Goal: Task Accomplishment & Management: Manage account settings

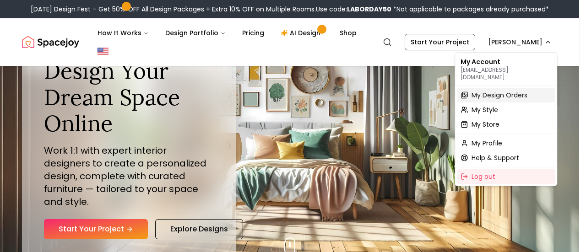
click at [504, 91] on span "My Design Orders" at bounding box center [500, 95] width 56 height 9
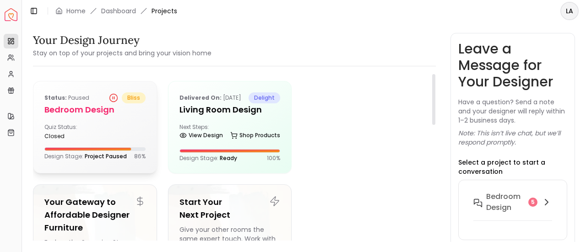
click at [105, 118] on div "Status: Paused bliss Bedroom design Quiz Status: closed Design Stage: Project P…" at bounding box center [94, 127] width 123 height 90
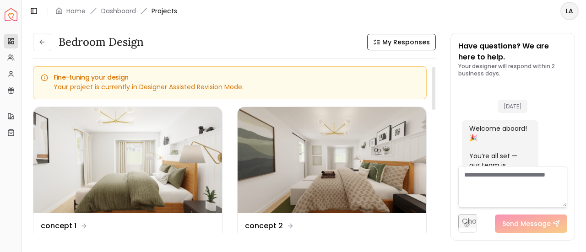
scroll to position [2305, 0]
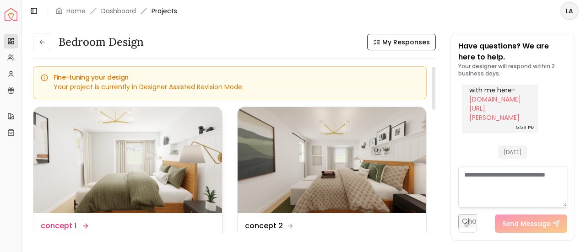
click at [137, 152] on img at bounding box center [127, 160] width 189 height 106
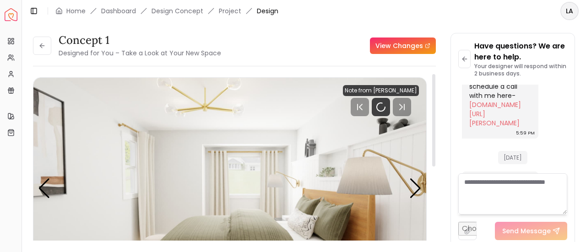
scroll to position [2298, 0]
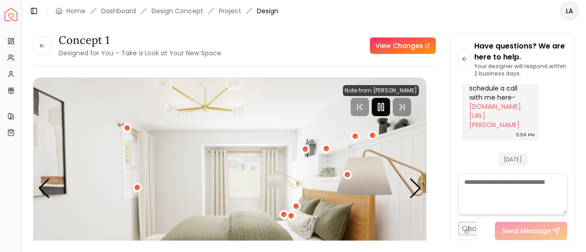
click at [387, 111] on icon "Pause" at bounding box center [381, 107] width 11 height 11
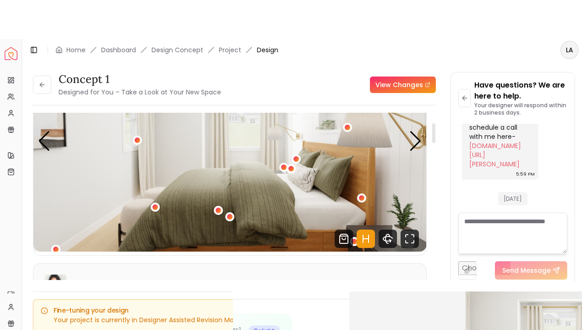
scroll to position [87, 0]
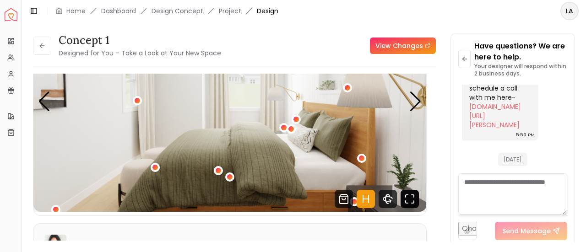
click at [413, 202] on icon "Fullscreen" at bounding box center [410, 199] width 18 height 18
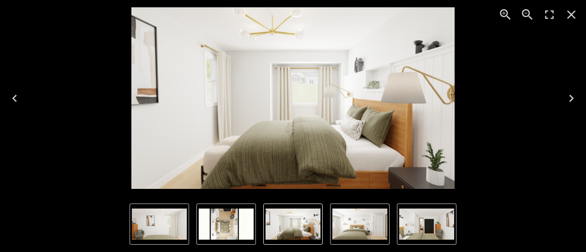
click at [574, 101] on icon "Next" at bounding box center [571, 98] width 15 height 15
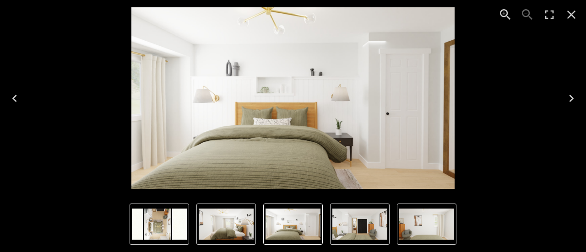
click at [566, 101] on icon "Next" at bounding box center [571, 98] width 15 height 15
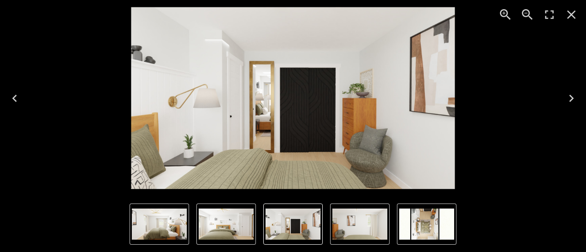
click at [569, 101] on icon "Next" at bounding box center [571, 98] width 15 height 15
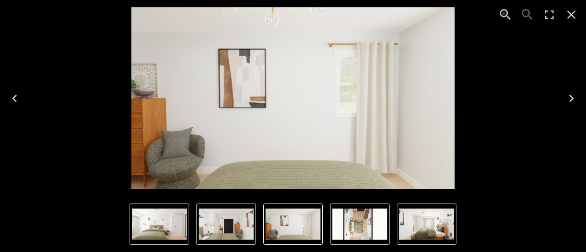
click at [566, 106] on button "Next" at bounding box center [571, 98] width 29 height 37
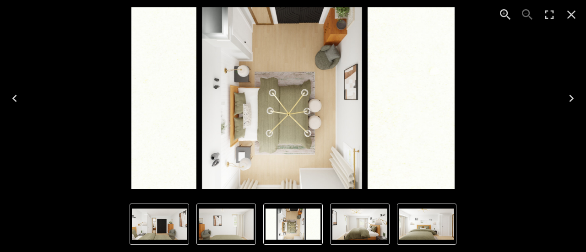
click at [561, 98] on button "Next" at bounding box center [571, 98] width 29 height 37
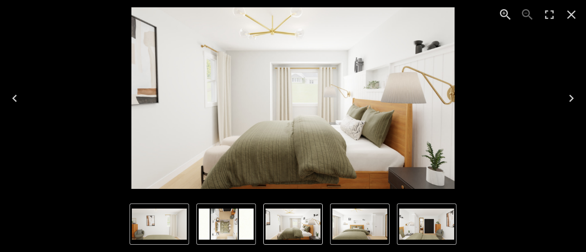
click at [568, 104] on icon "Next" at bounding box center [571, 98] width 15 height 15
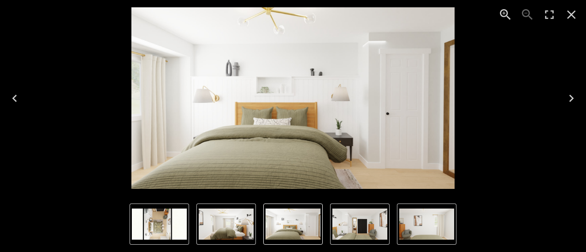
click at [25, 101] on button "Previous" at bounding box center [14, 98] width 29 height 37
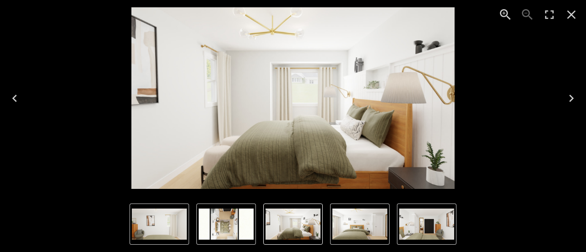
click at [549, 18] on icon "Enter Fullscreen" at bounding box center [549, 14] width 15 height 15
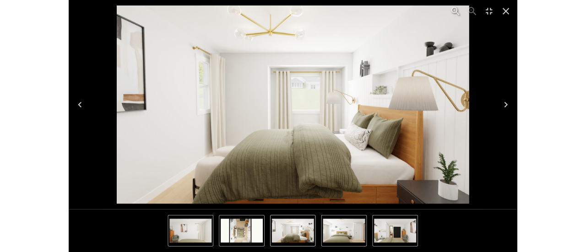
scroll to position [2221, 0]
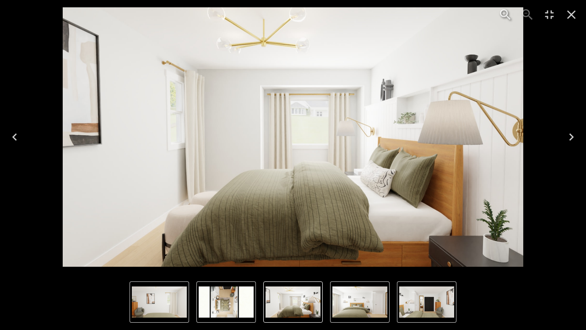
click at [575, 16] on icon "Close" at bounding box center [571, 14] width 15 height 15
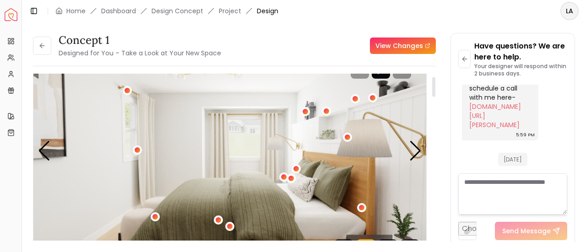
scroll to position [25, 0]
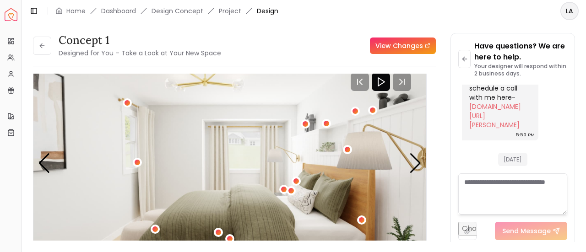
click at [137, 162] on div "1 / 5" at bounding box center [137, 162] width 5 height 5
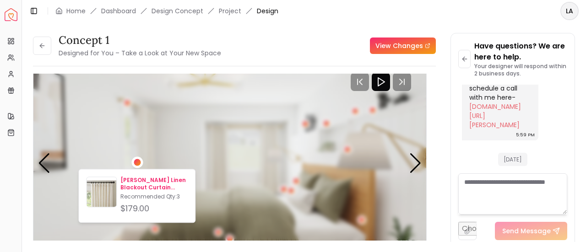
click at [152, 184] on p "[PERSON_NAME] Linen Blackout Curtain 50x84" at bounding box center [153, 184] width 67 height 15
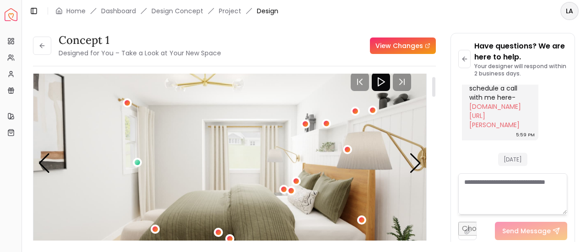
click at [177, 117] on img "1 / 5" at bounding box center [230, 163] width 394 height 221
click at [127, 104] on div "1 / 5" at bounding box center [127, 102] width 7 height 7
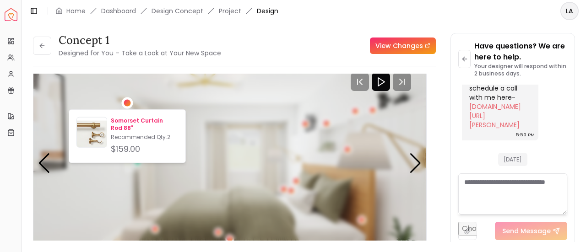
click at [142, 121] on p "Somorset Curtain Rod 88"" at bounding box center [144, 124] width 67 height 15
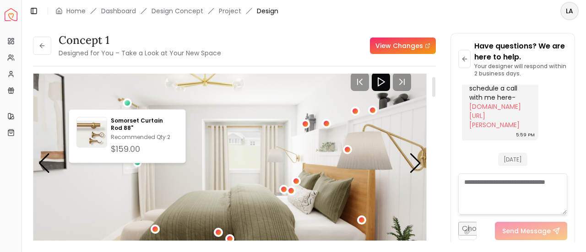
click at [176, 192] on img "1 / 5" at bounding box center [230, 163] width 394 height 221
